Goal: Information Seeking & Learning: Learn about a topic

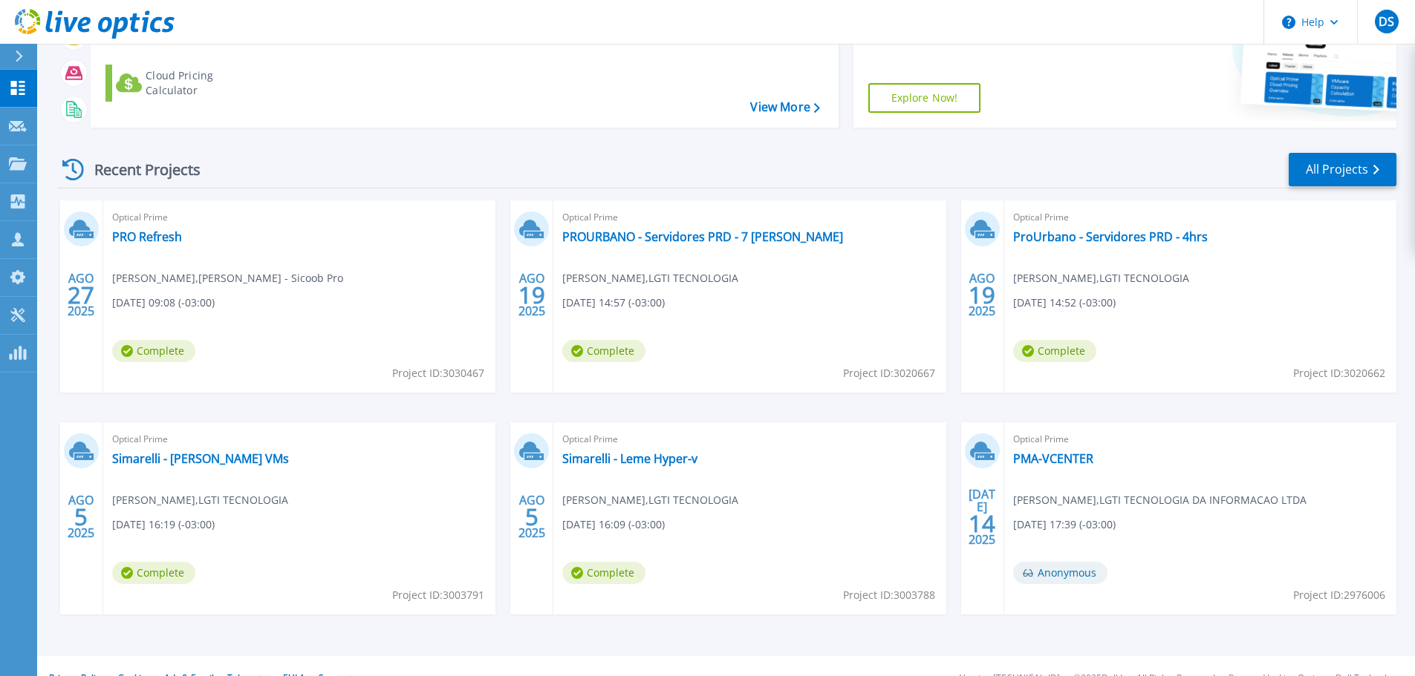
scroll to position [209, 0]
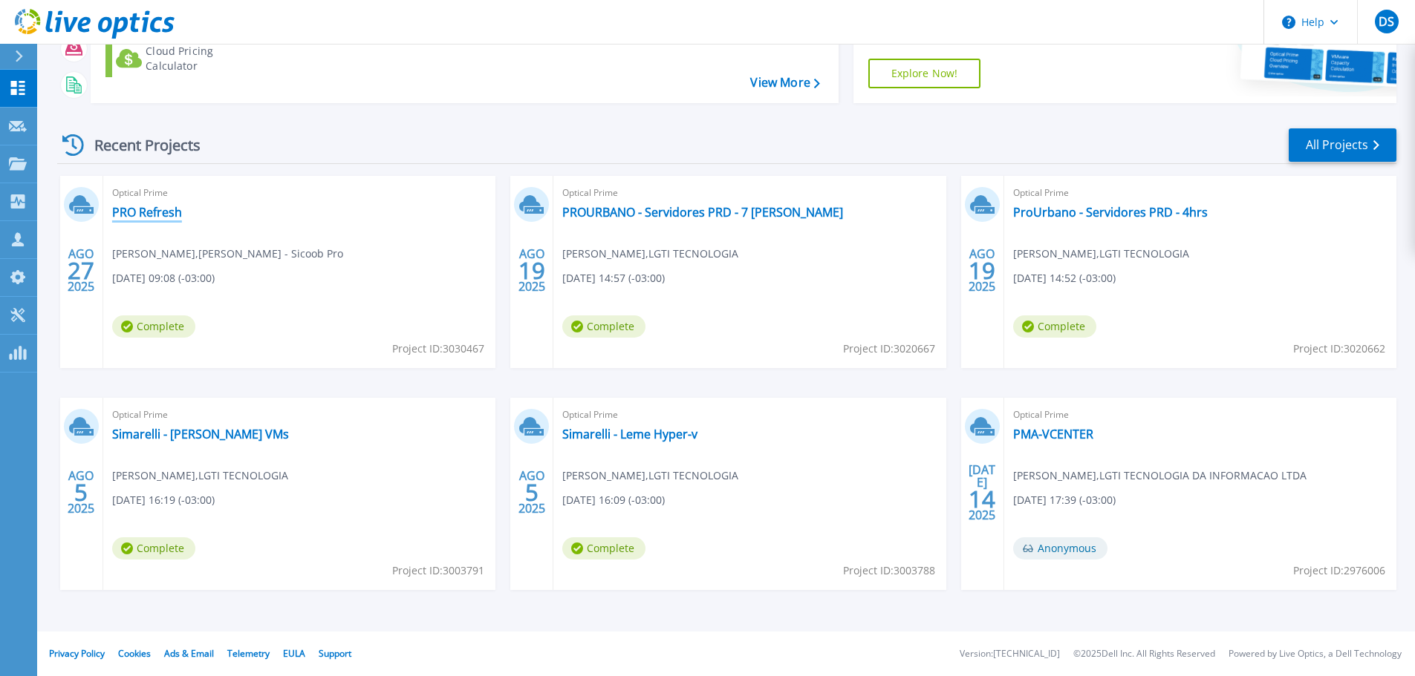
click at [154, 209] on link "PRO Refresh" at bounding box center [147, 212] width 70 height 15
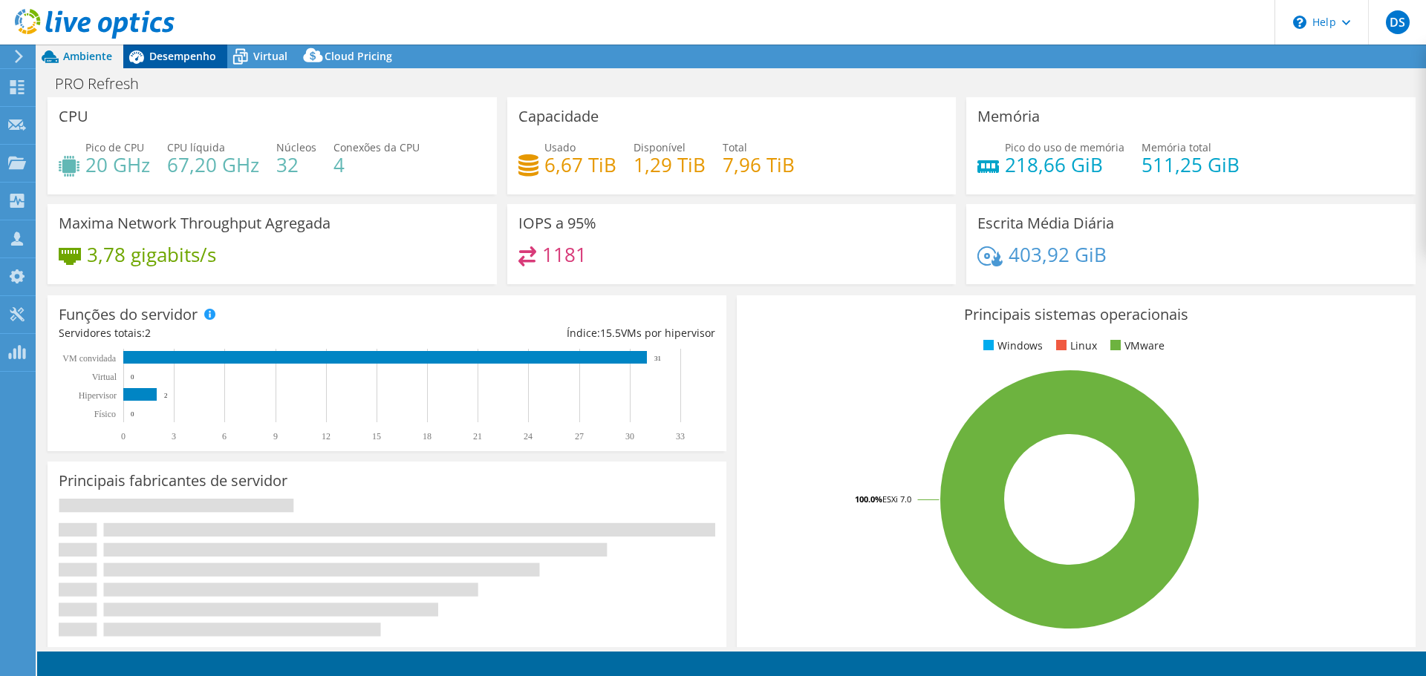
click at [165, 62] on span "Desempenho" at bounding box center [182, 56] width 67 height 14
select select "SouthAmerica"
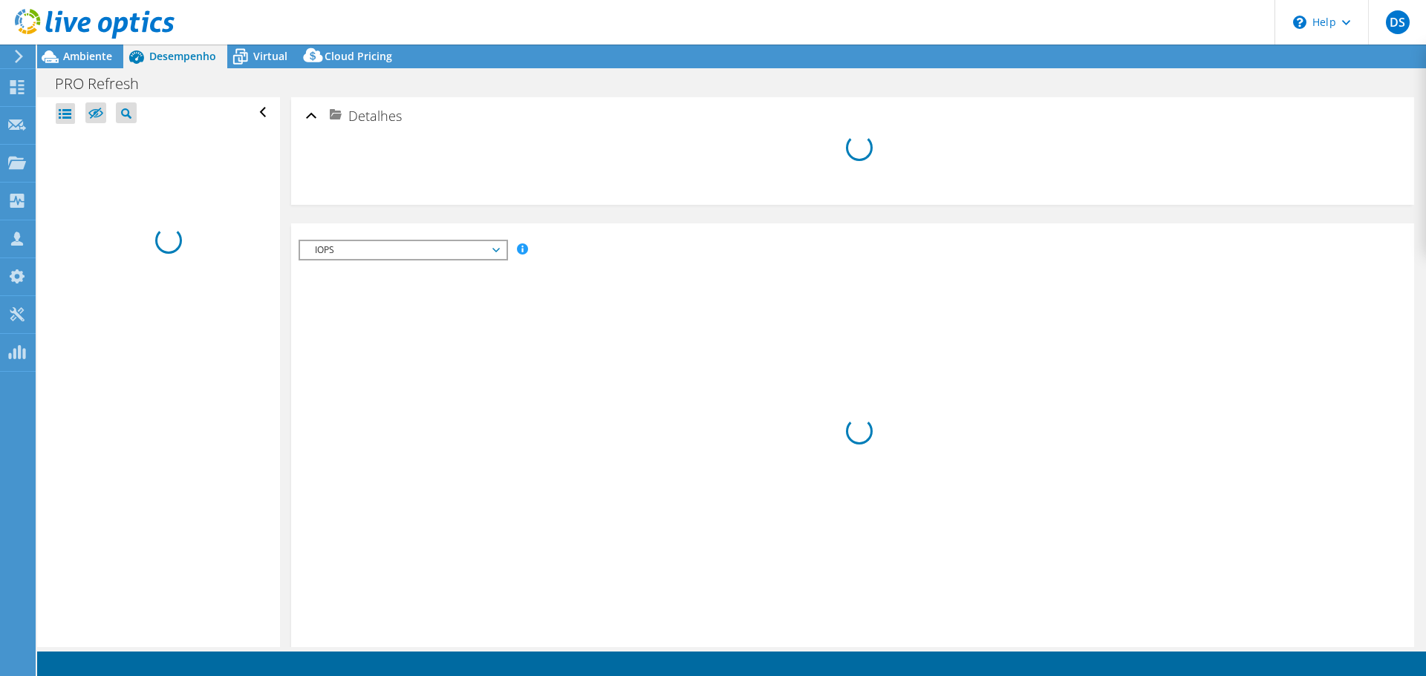
select select "SouthAmerica"
select select "USD"
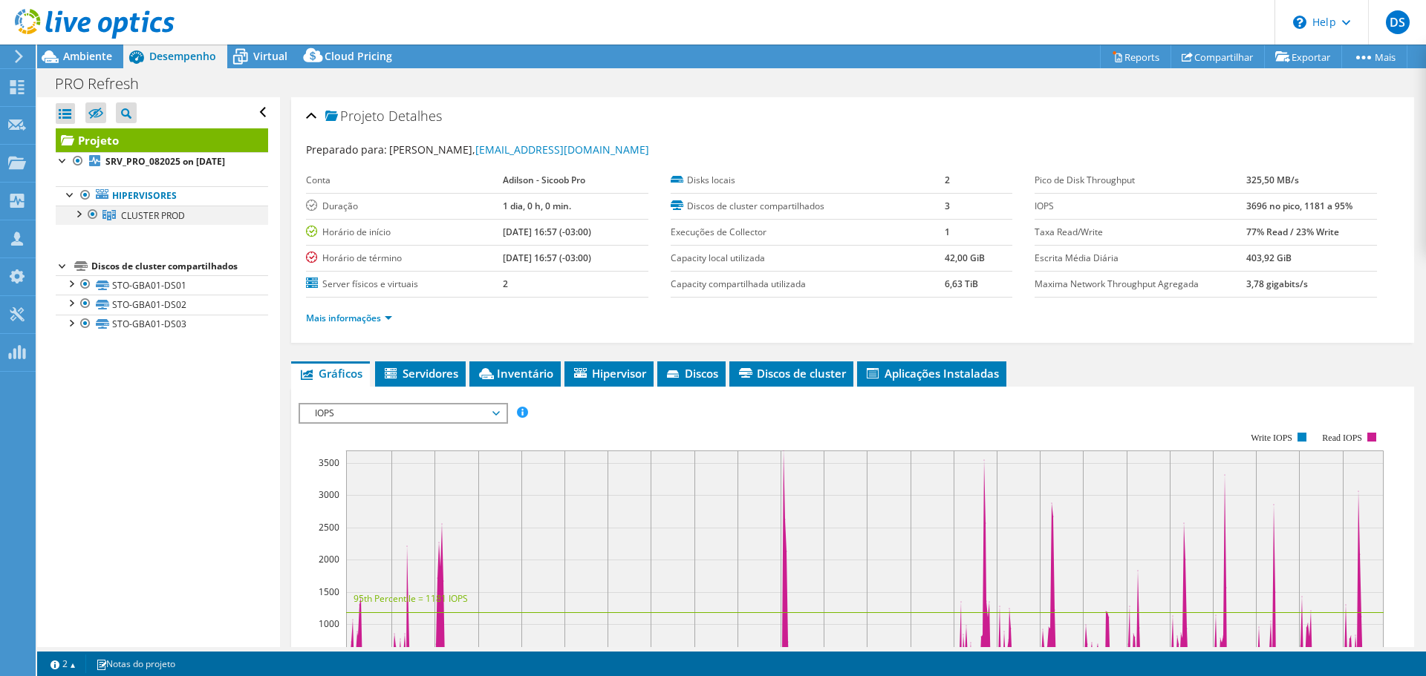
click at [79, 209] on div at bounding box center [78, 213] width 15 height 15
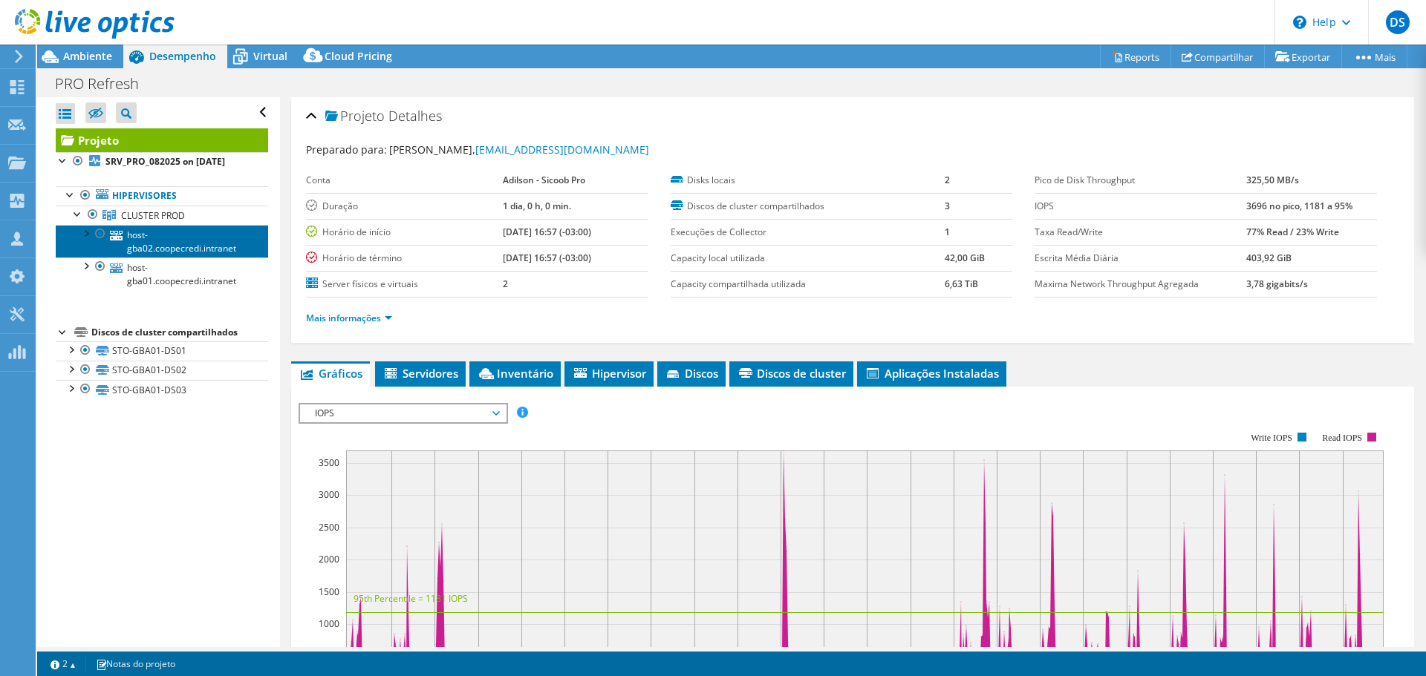
click at [169, 238] on link "host-gba02.coopecredi.intranet" at bounding box center [162, 241] width 212 height 33
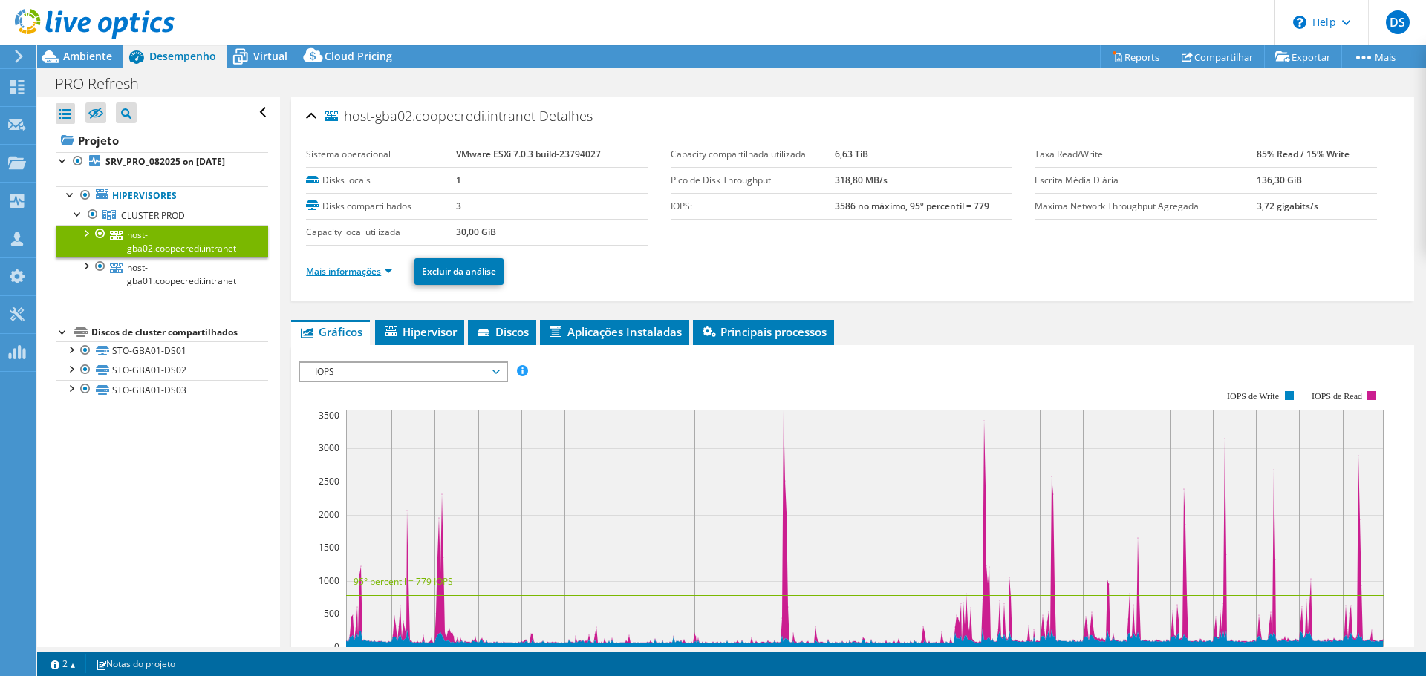
click at [346, 270] on link "Mais informações" at bounding box center [349, 271] width 86 height 13
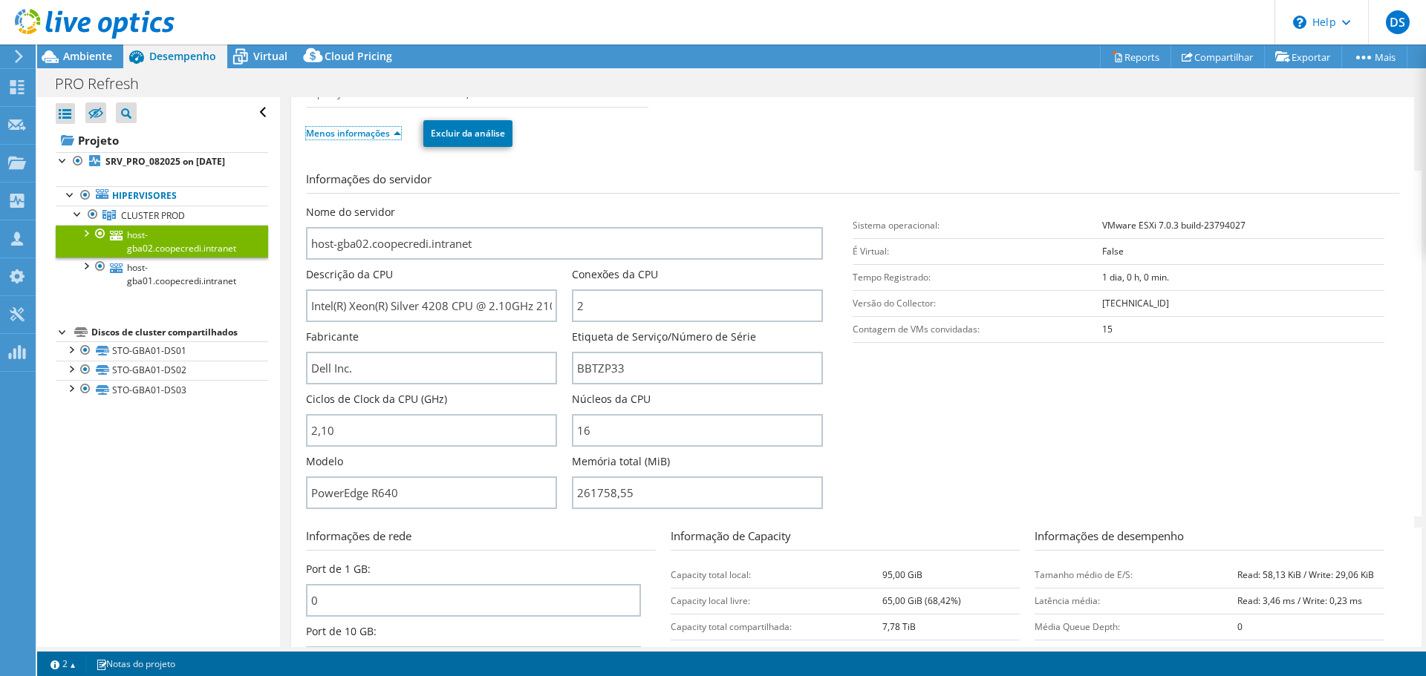
scroll to position [149, 0]
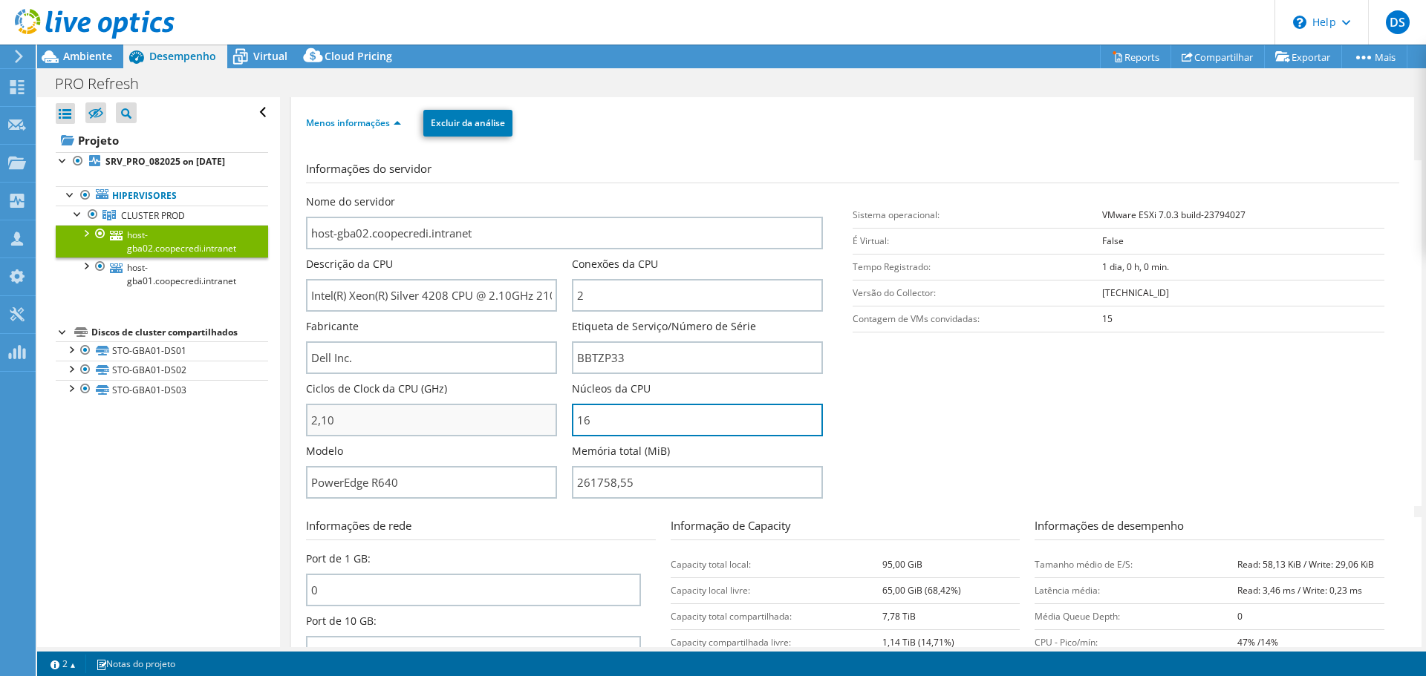
drag, startPoint x: 691, startPoint y: 425, endPoint x: 482, endPoint y: 404, distance: 210.5
click at [482, 195] on div "Nome do servidor host-gba02.coopecredi.intranet Descrição da CPU Intel(R) Xeon(…" at bounding box center [572, 195] width 532 height 0
click at [940, 472] on section "Informações do servidor Nome do servidor host-gba02.coopecredi.intranet Descriç…" at bounding box center [856, 333] width 1100 height 346
drag, startPoint x: 732, startPoint y: 419, endPoint x: 502, endPoint y: 405, distance: 230.6
click at [502, 195] on div "Nome do servidor host-gba02.coopecredi.intranet Descrição da CPU Intel(R) Xeon(…" at bounding box center [572, 195] width 532 height 0
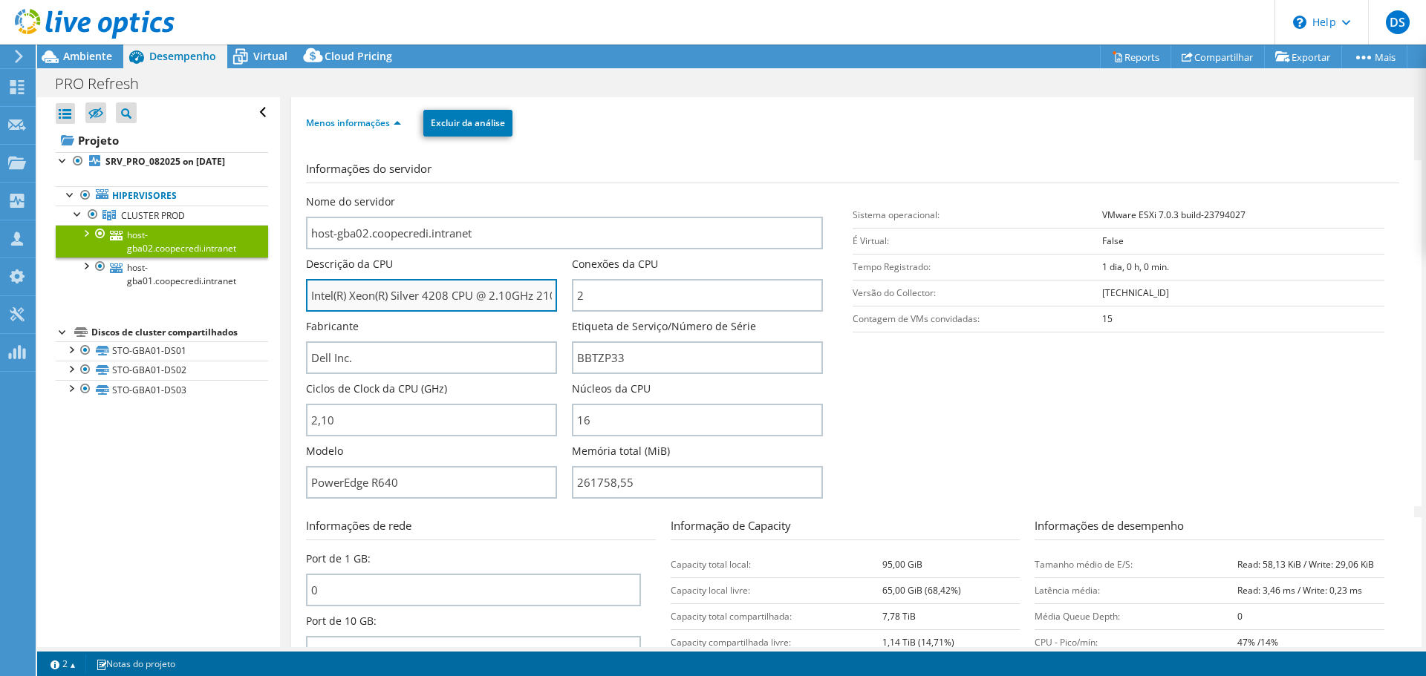
drag, startPoint x: 425, startPoint y: 291, endPoint x: 446, endPoint y: 295, distance: 21.1
click at [446, 295] on input "Intel(R) Xeon(R) Silver 4208 CPU @ 2.10GHz 210 GHz" at bounding box center [431, 295] width 251 height 33
click at [452, 298] on input "Intel(R) Xeon(R) Silver 4208 CPU @ 2.10GHz 210 GHz" at bounding box center [431, 295] width 251 height 33
drag, startPoint x: 452, startPoint y: 293, endPoint x: 430, endPoint y: 290, distance: 22.5
click at [430, 290] on input "Intel(R) Xeon(R) Silver 4208 CPU @ 2.10GHz 210 GHz" at bounding box center [431, 295] width 251 height 33
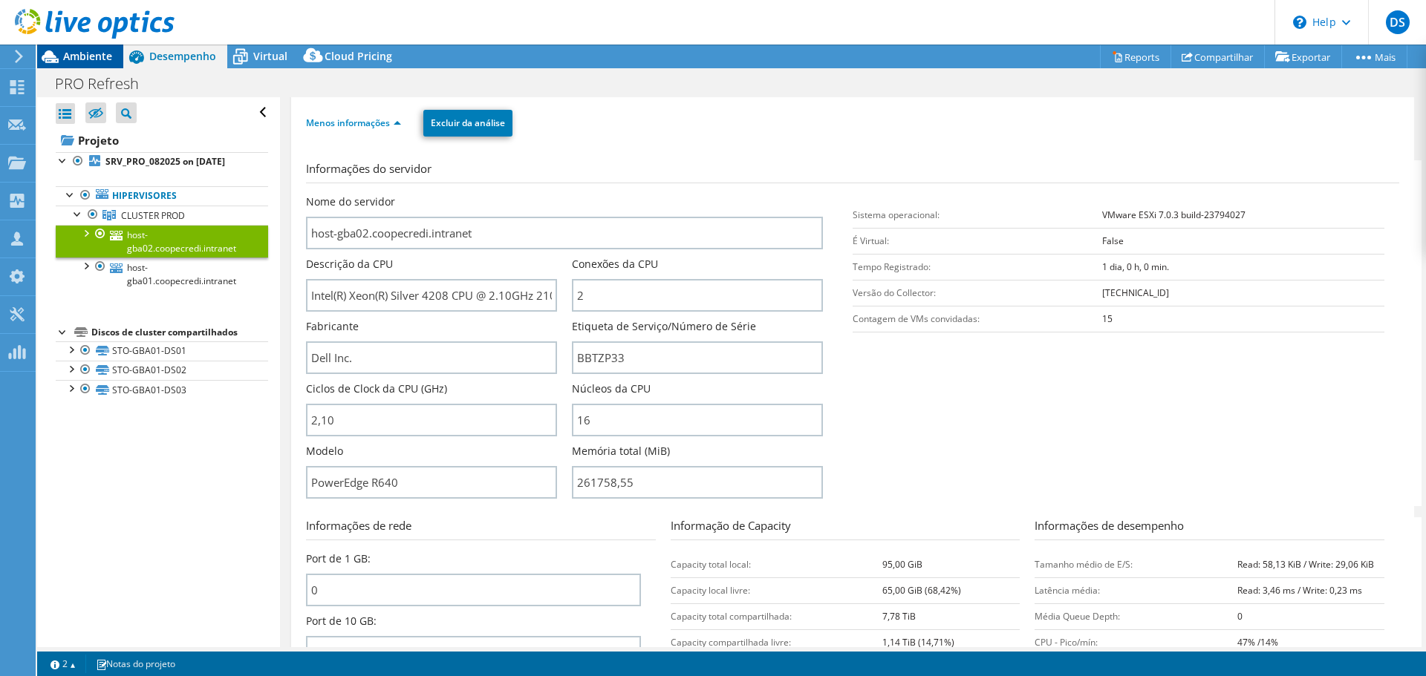
click at [93, 53] on span "Ambiente" at bounding box center [87, 56] width 49 height 14
